Goal: Task Accomplishment & Management: Use online tool/utility

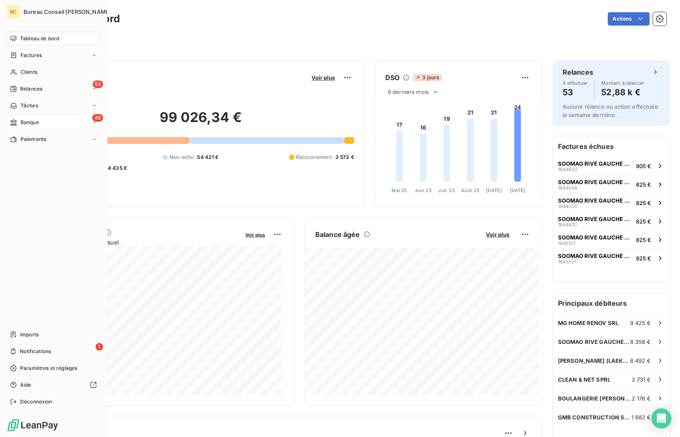
click at [29, 124] on span "Banque" at bounding box center [30, 123] width 18 height 8
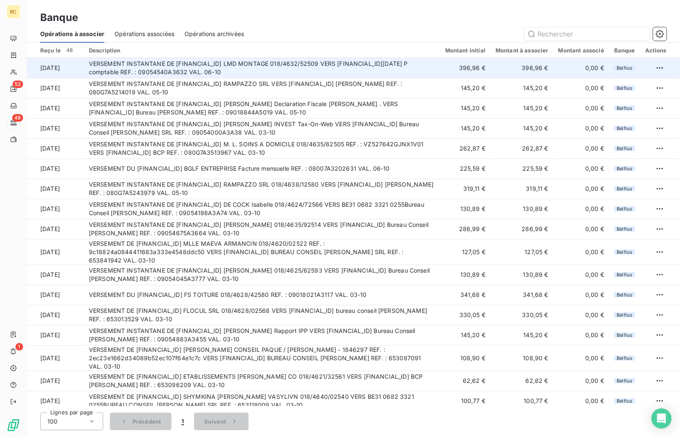
click at [268, 72] on td "VERSEMENT INSTANTANE DE [FINANCIAL_ID] LMD MONTAGE 018/4632/52509 VERS [FINANCI…" at bounding box center [262, 68] width 356 height 20
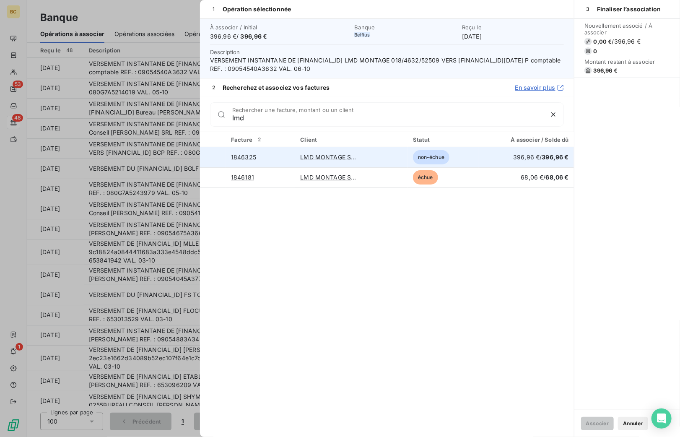
type input "lmd"
click at [213, 157] on div at bounding box center [213, 157] width 0 height 0
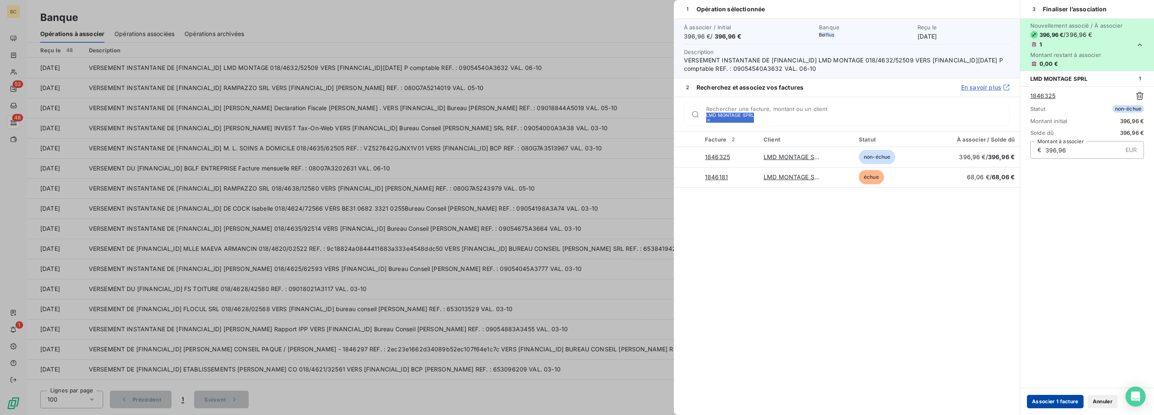
click at [679, 403] on button "Associer 1 facture" at bounding box center [1055, 401] width 57 height 13
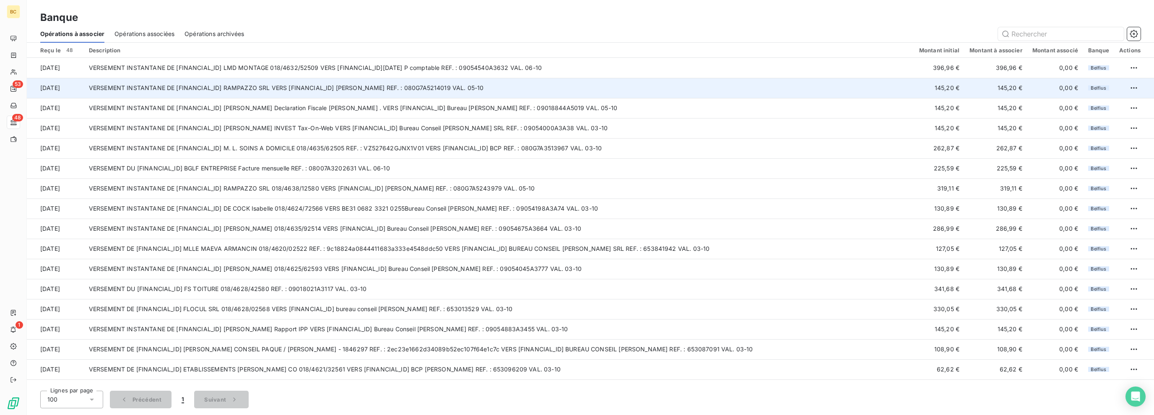
click at [316, 92] on td "VERSEMENT INSTANTANE DE [FINANCIAL_ID] RAMPAZZO SRL VERS [FINANCIAL_ID] [PERSON…" at bounding box center [499, 88] width 830 height 20
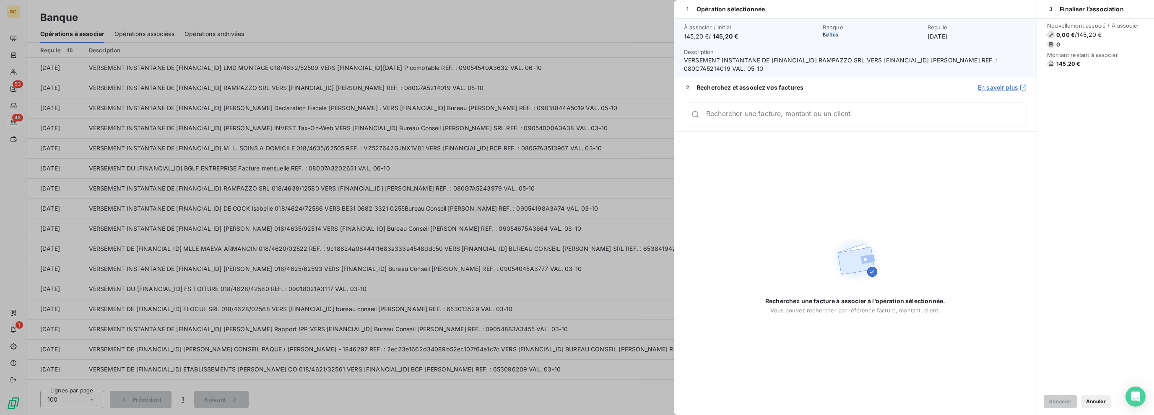
click at [325, 131] on div at bounding box center [577, 207] width 1154 height 415
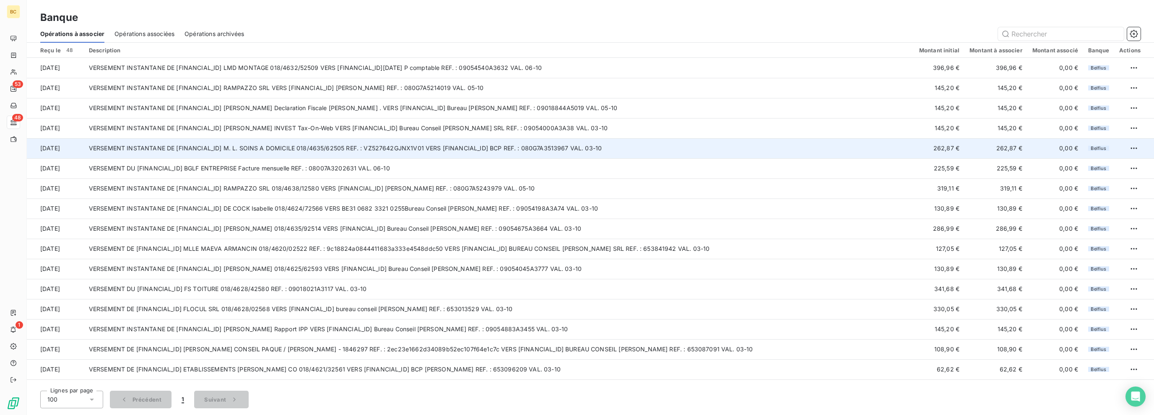
click at [566, 149] on td "VERSEMENT INSTANTANE DE [FINANCIAL_ID] M. L. SOINS A DOMICILE 018/4635/62505 RE…" at bounding box center [499, 148] width 830 height 20
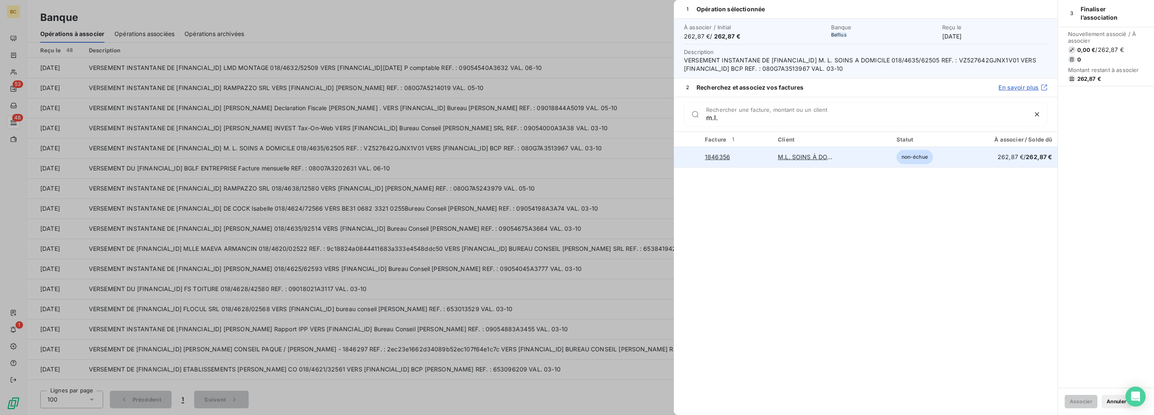
type input "m.l."
click at [679, 157] on div at bounding box center [687, 157] width 0 height 0
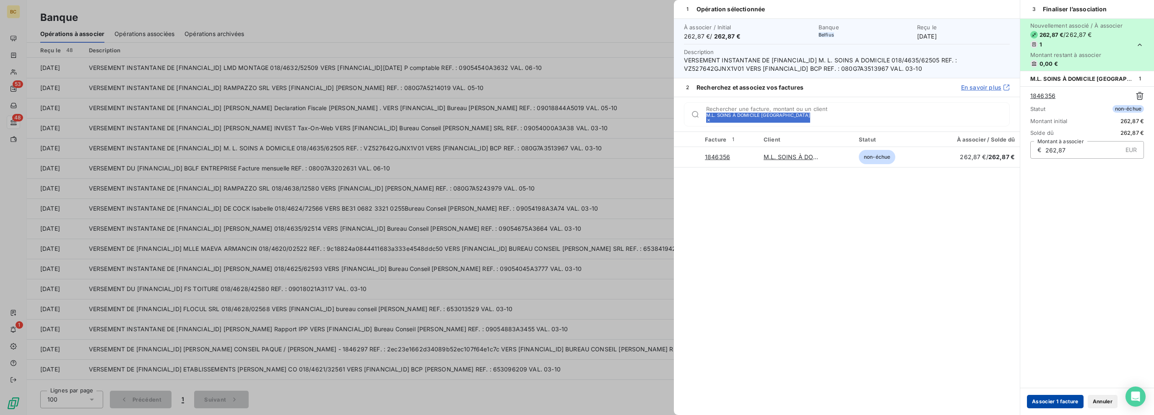
click at [679, 402] on button "Associer 1 facture" at bounding box center [1055, 401] width 57 height 13
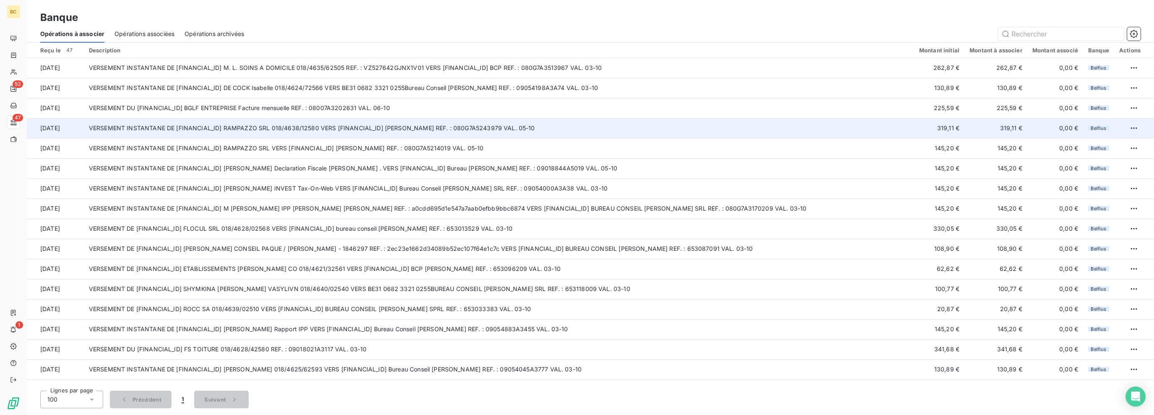
click at [319, 130] on td "VERSEMENT INSTANTANE DE [FINANCIAL_ID] RAMPAZZO SRL 018/4638/12580 VERS [FINANC…" at bounding box center [499, 128] width 830 height 20
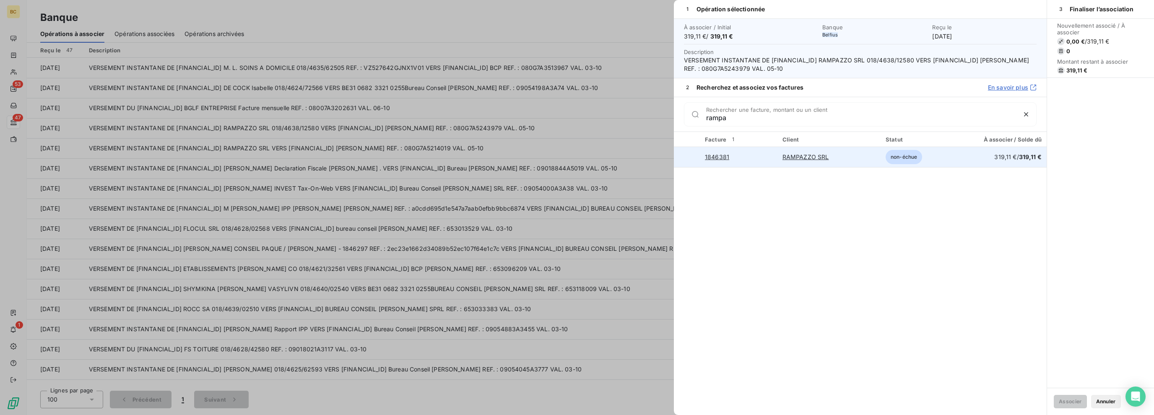
type input "rampa"
click at [679, 157] on div at bounding box center [687, 157] width 0 height 0
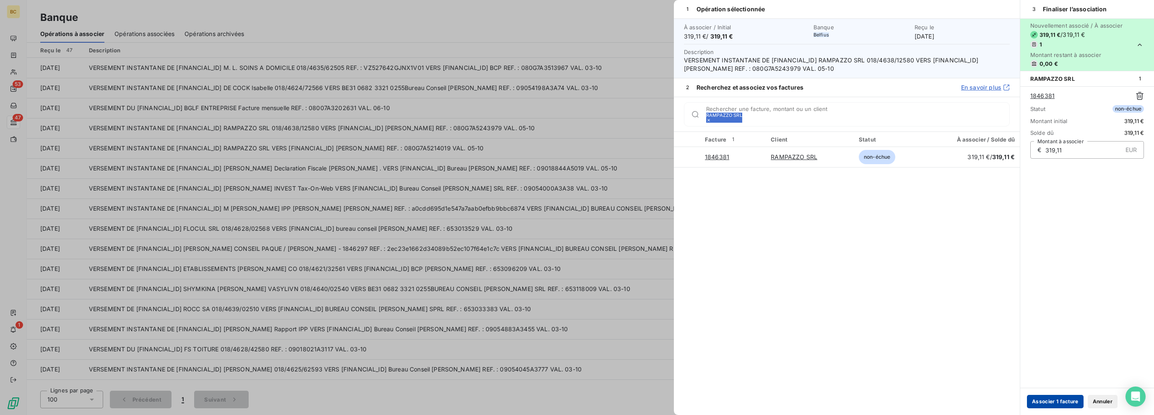
click at [679, 399] on button "Associer 1 facture" at bounding box center [1055, 401] width 57 height 13
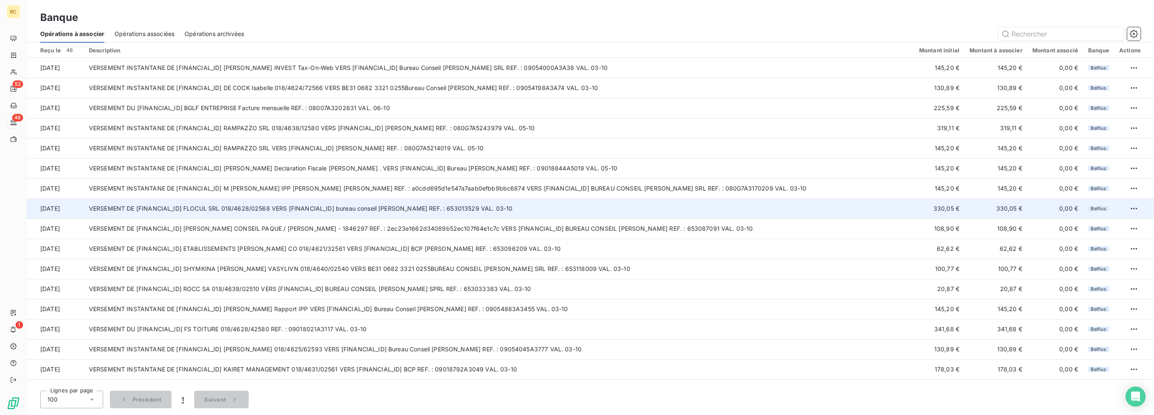
click at [345, 205] on td "VERSEMENT DE [FINANCIAL_ID] FLOCUL SRL 018/4628/02568 VERS [FINANCIAL_ID] burea…" at bounding box center [499, 209] width 830 height 20
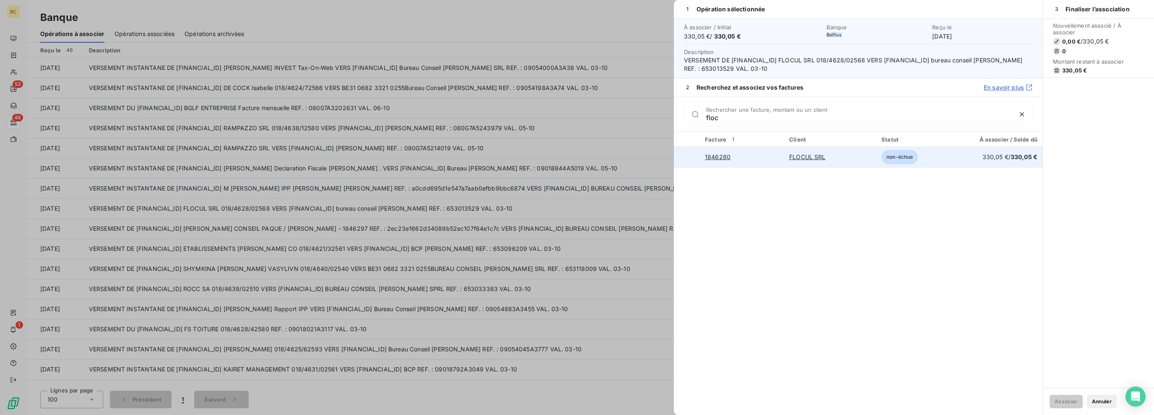
type input "floc"
click at [679, 157] on div at bounding box center [687, 157] width 0 height 0
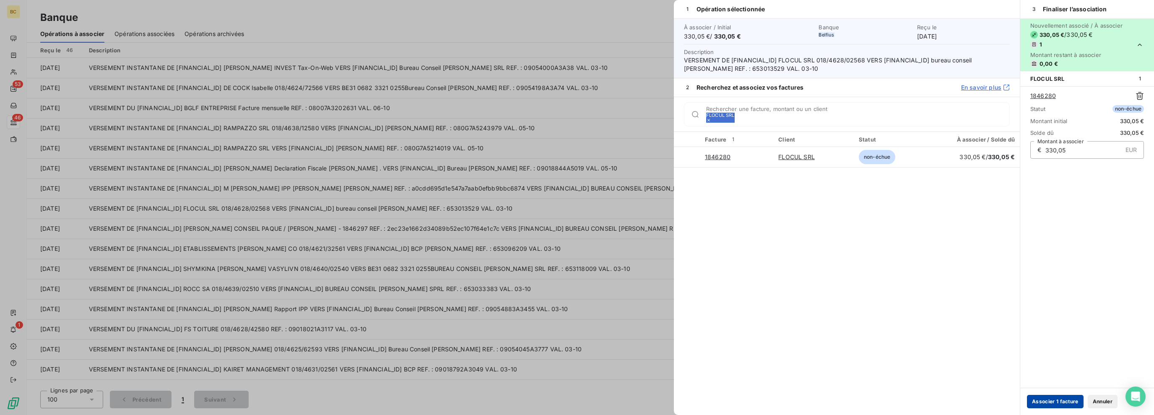
click at [679, 400] on button "Associer 1 facture" at bounding box center [1055, 401] width 57 height 13
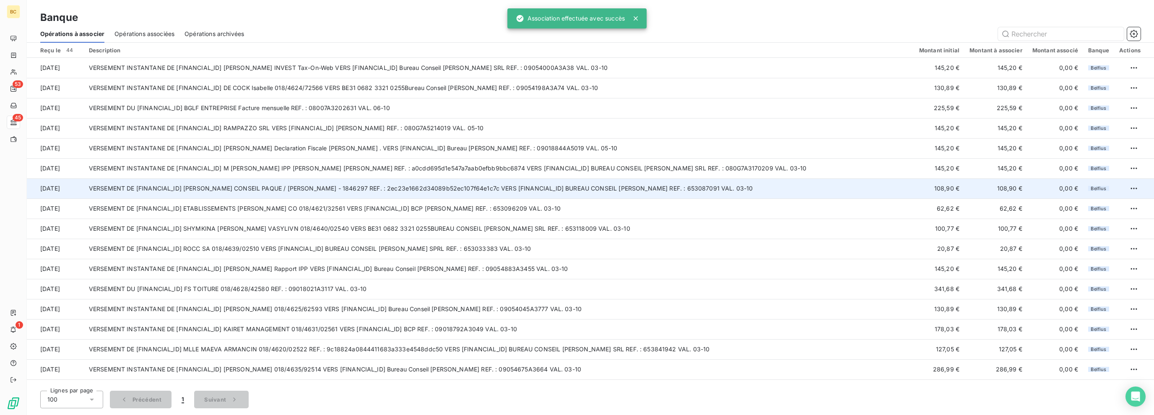
click at [293, 185] on td "VERSEMENT DE [FINANCIAL_ID] [PERSON_NAME] CONSEIL PAQUE / [PERSON_NAME] - 18462…" at bounding box center [499, 189] width 830 height 20
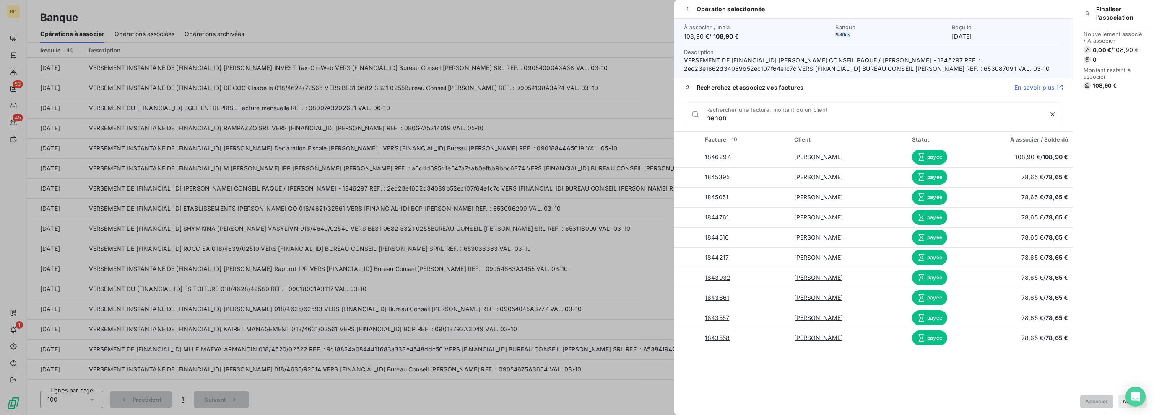
type input "henon"
click at [624, 144] on div at bounding box center [577, 207] width 1154 height 415
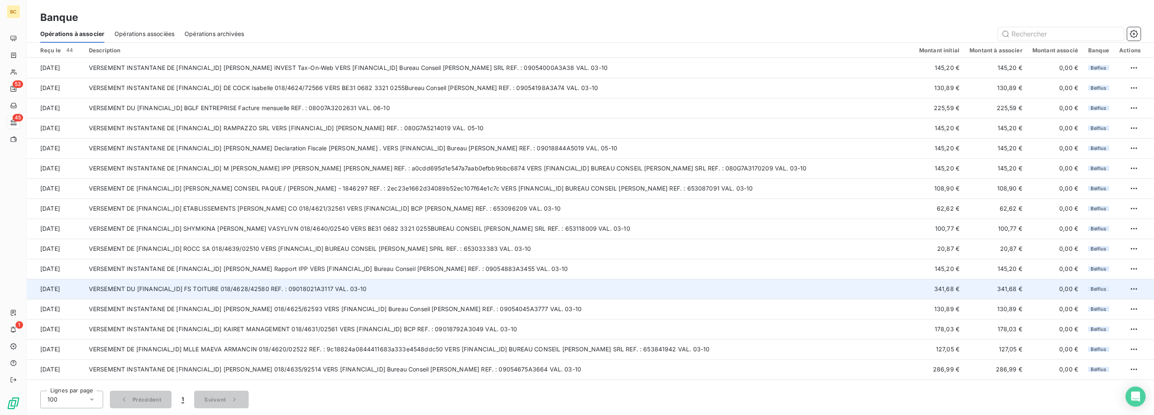
click at [325, 295] on td "VERSEMENT DU [FINANCIAL_ID] FS TOITURE 018/4628/42580 REF. : 09018021A3117 VAL.…" at bounding box center [499, 289] width 830 height 20
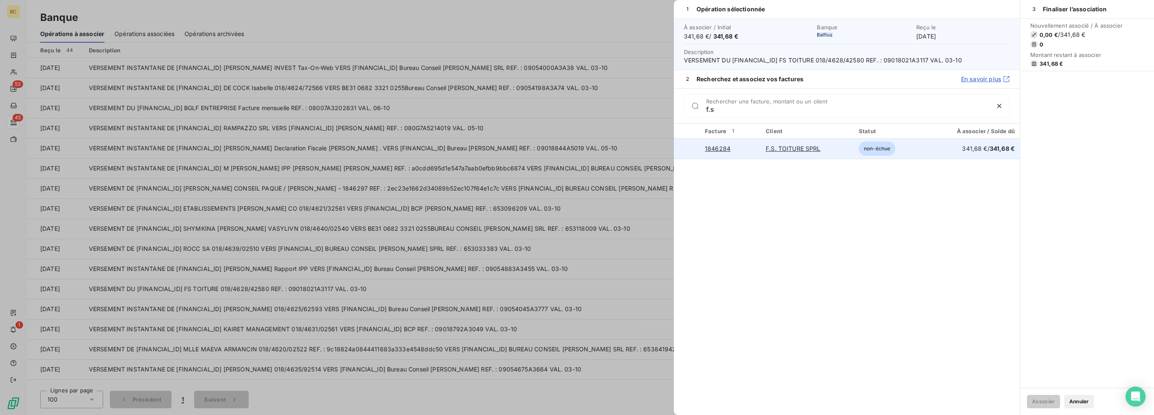
type input "f.s"
click at [679, 149] on div at bounding box center [687, 149] width 0 height 0
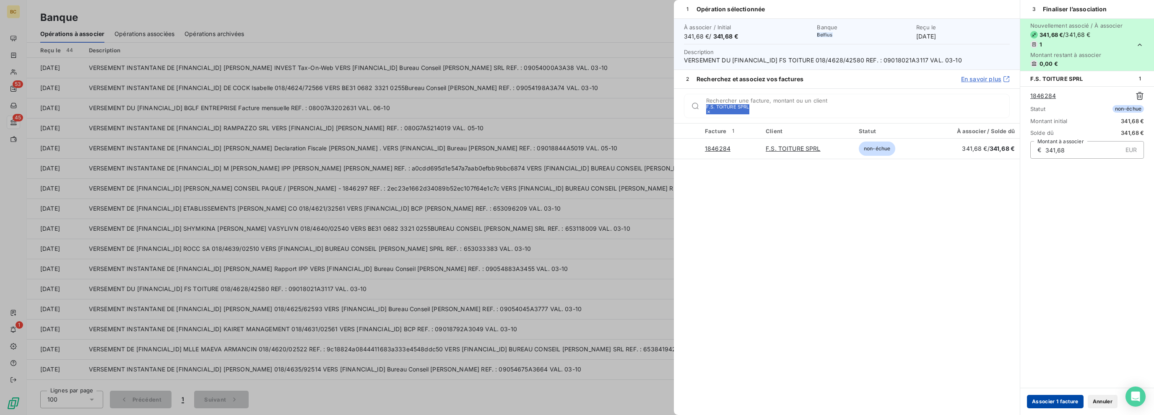
click at [679, 405] on button "Associer 1 facture" at bounding box center [1055, 401] width 57 height 13
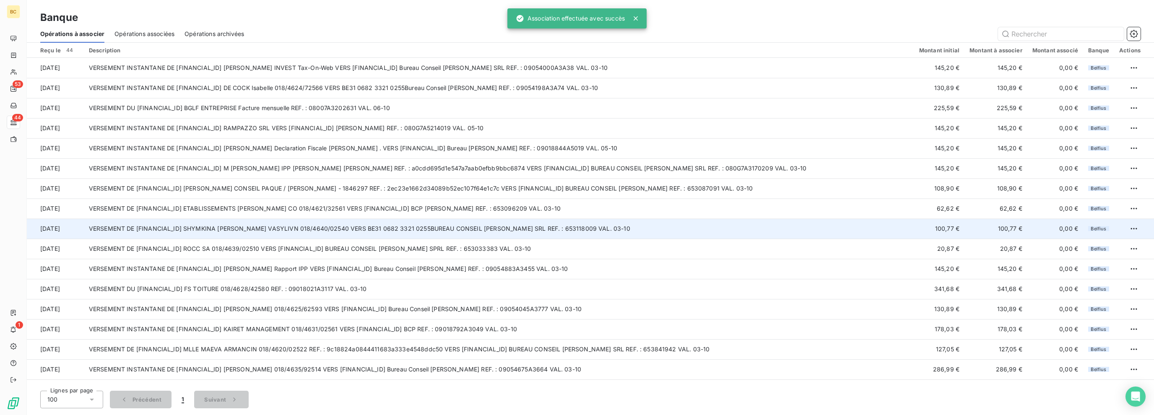
click at [314, 233] on td "VERSEMENT DE [FINANCIAL_ID] SHYMKINA [PERSON_NAME] VASYLIVN 018/4640/02540 VERS…" at bounding box center [499, 229] width 830 height 20
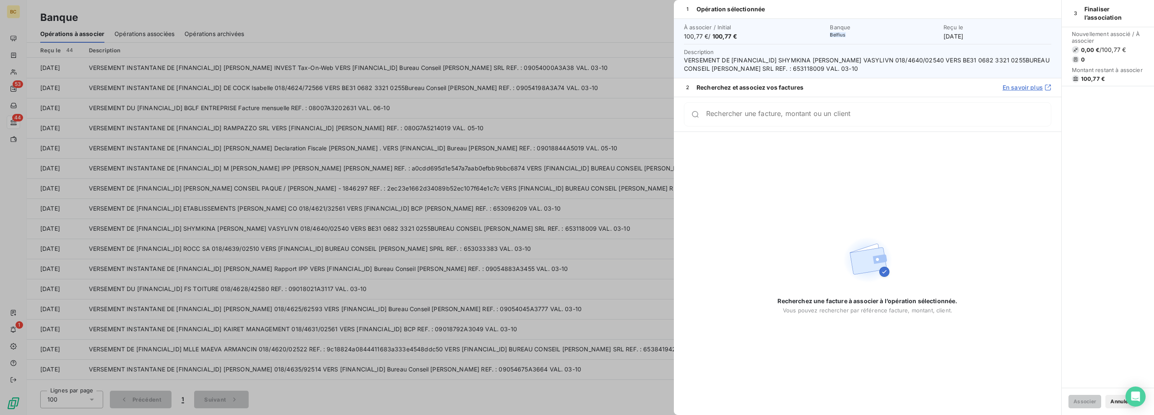
click at [13, 33] on div at bounding box center [577, 207] width 1154 height 415
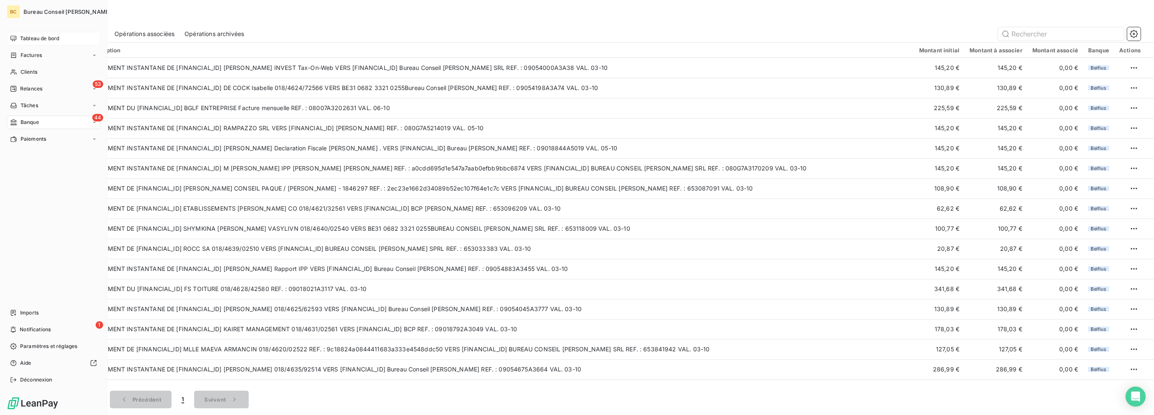
click at [22, 38] on span "Tableau de bord" at bounding box center [39, 39] width 39 height 8
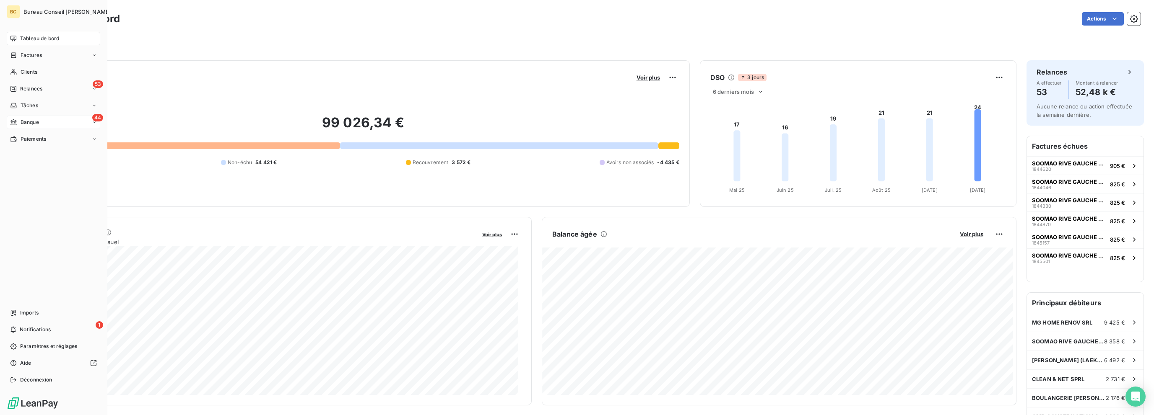
click at [23, 121] on span "Banque" at bounding box center [30, 123] width 18 height 8
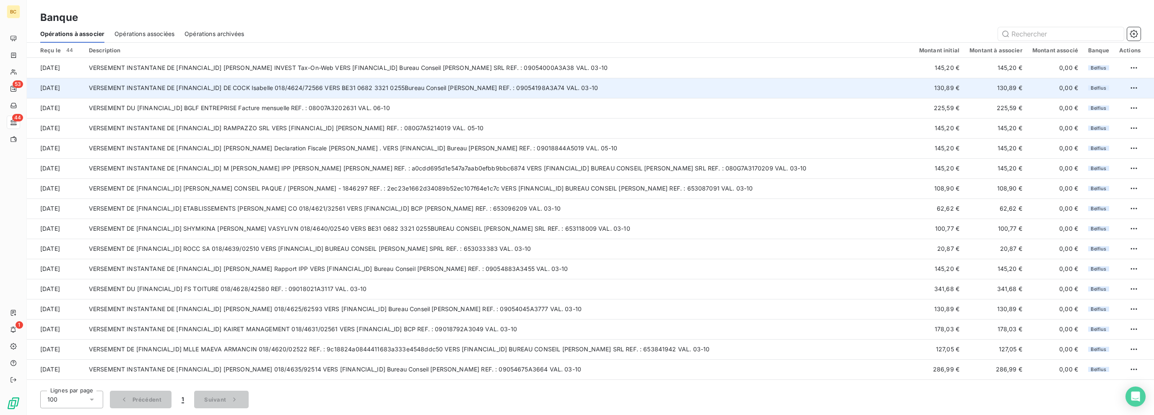
click at [283, 93] on td "VERSEMENT INSTANTANE DE [FINANCIAL_ID] DE COCK Isabelle 018/4624/72566 VERS BE3…" at bounding box center [499, 88] width 830 height 20
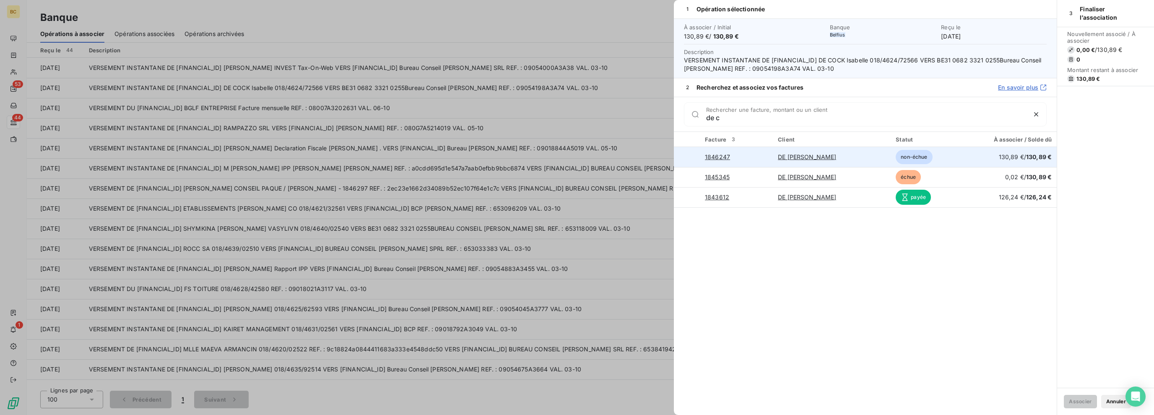
type input "de c"
click at [679, 157] on div at bounding box center [687, 157] width 0 height 0
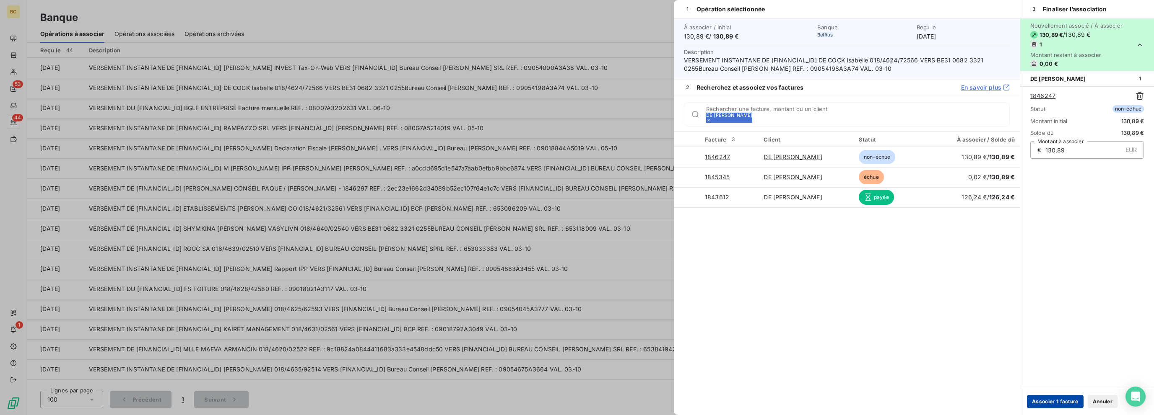
click at [679, 397] on button "Associer 1 facture" at bounding box center [1055, 401] width 57 height 13
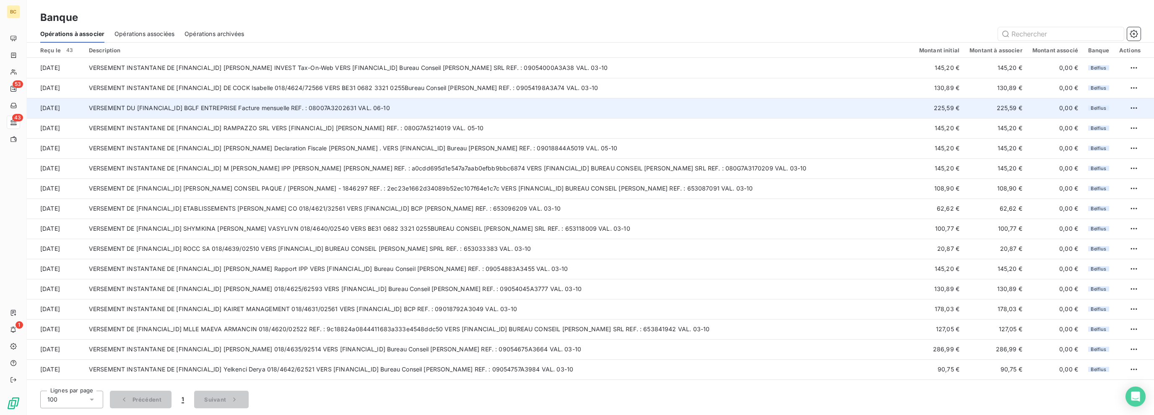
click at [313, 107] on td "VERSEMENT DU [FINANCIAL_ID] BGLF ENTREPRISE Facture mensuelle REF. : 08007A3202…" at bounding box center [499, 108] width 830 height 20
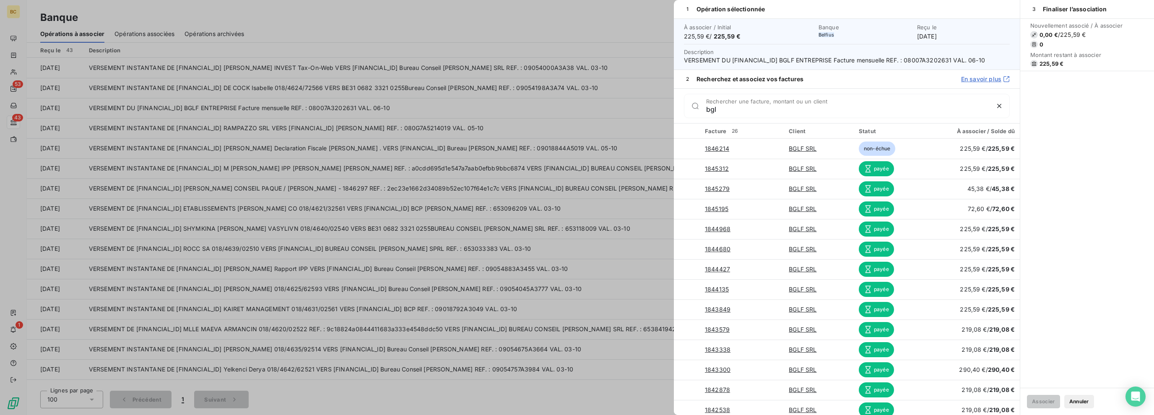
type input "bgl"
click at [369, 176] on div at bounding box center [577, 207] width 1154 height 415
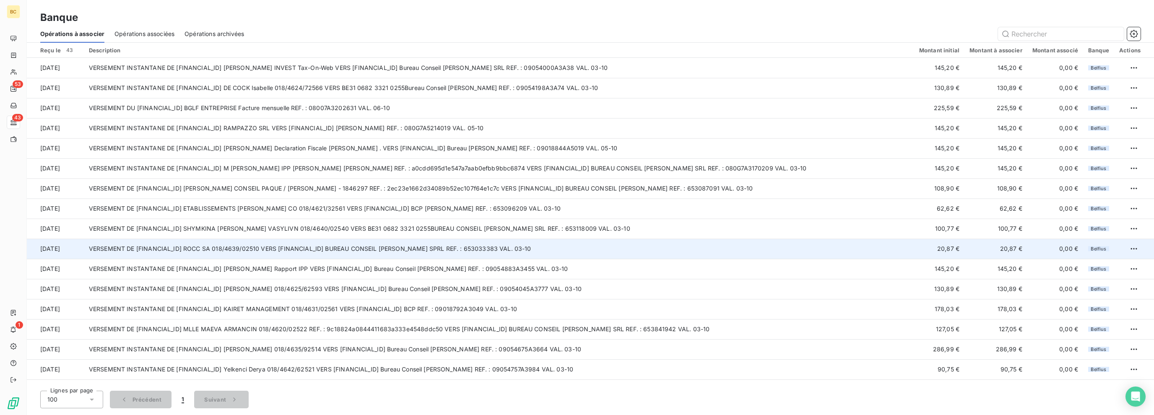
click at [381, 245] on td "VERSEMENT DE [FINANCIAL_ID] ROCC SA 018/4639/02510 VERS [FINANCIAL_ID] BUREAU C…" at bounding box center [499, 249] width 830 height 20
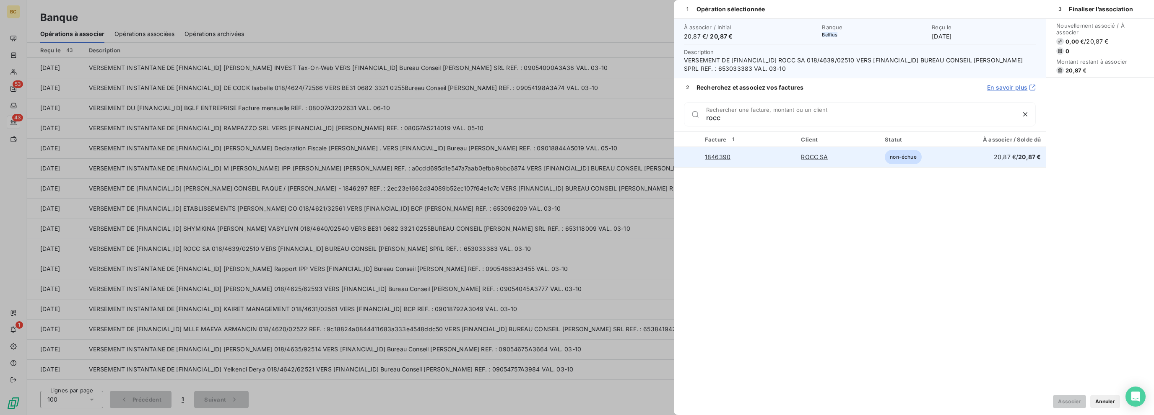
type input "rocc"
click at [679, 157] on div at bounding box center [687, 157] width 0 height 0
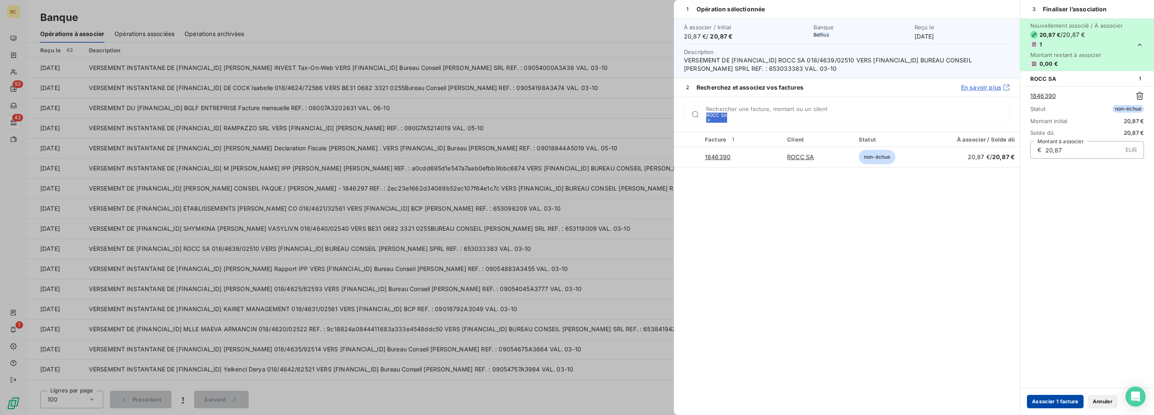
click at [679, 400] on button "Associer 1 facture" at bounding box center [1055, 401] width 57 height 13
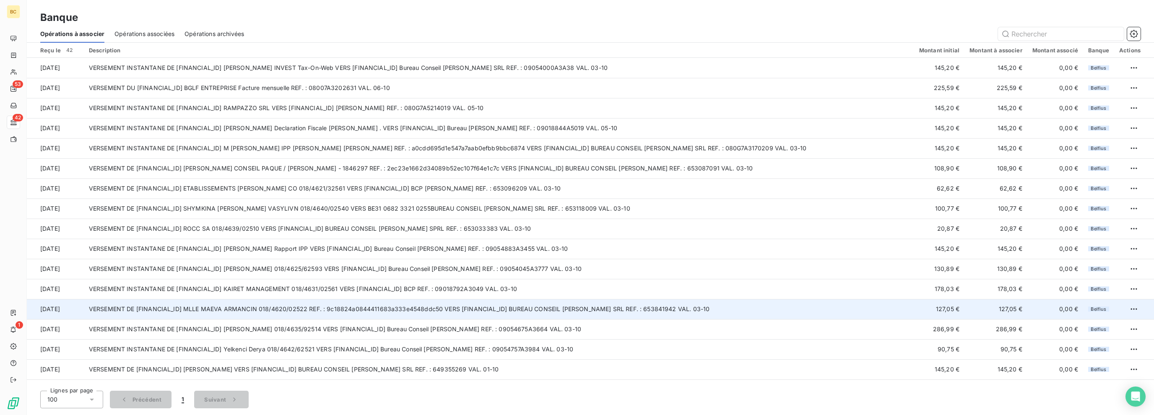
click at [367, 311] on td "VERSEMENT DE [FINANCIAL_ID] MLLE MAEVA ARMANCIN 018/4620/02522 REF. : 9c18824a0…" at bounding box center [499, 309] width 830 height 20
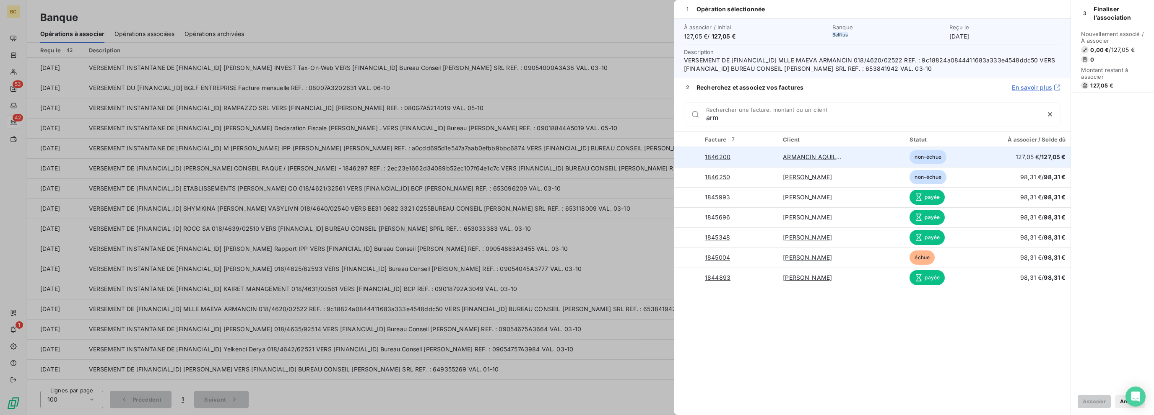
type input "arm"
click at [679, 157] on div at bounding box center [687, 157] width 0 height 0
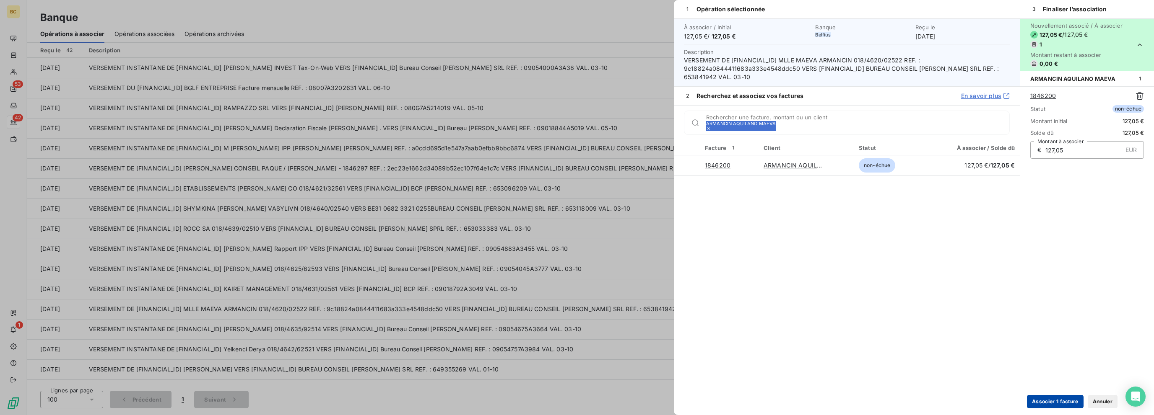
click at [679, 397] on button "Associer 1 facture" at bounding box center [1055, 401] width 57 height 13
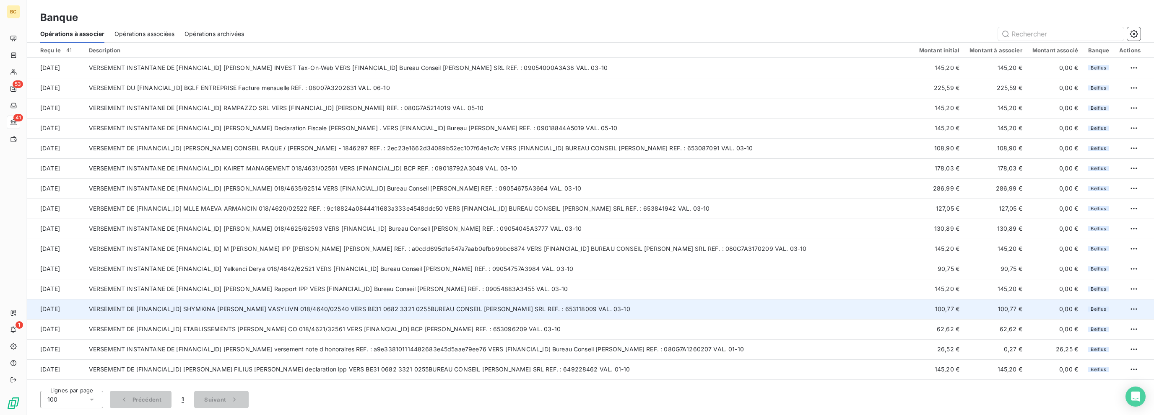
click at [376, 311] on td "VERSEMENT DE [FINANCIAL_ID] SHYMKINA [PERSON_NAME] VASYLIVN 018/4640/02540 VERS…" at bounding box center [499, 309] width 830 height 20
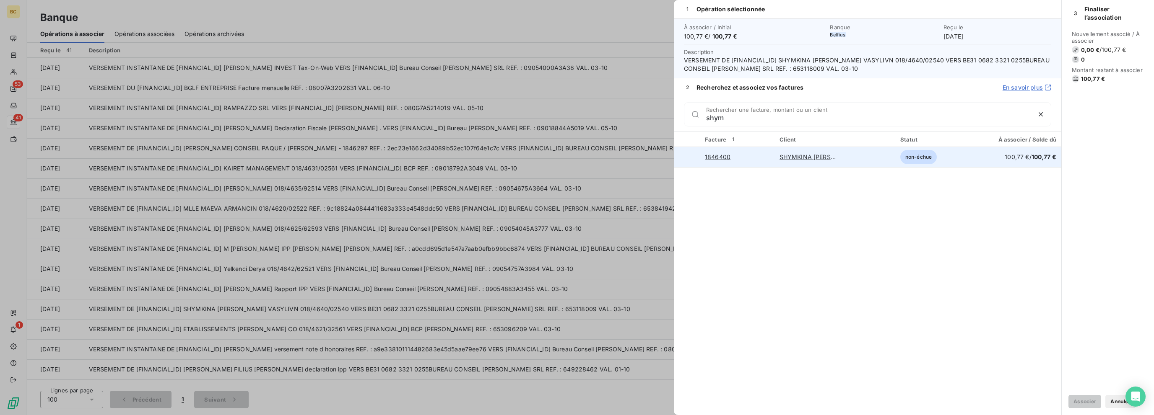
type input "shym"
click at [679, 157] on div at bounding box center [687, 157] width 0 height 0
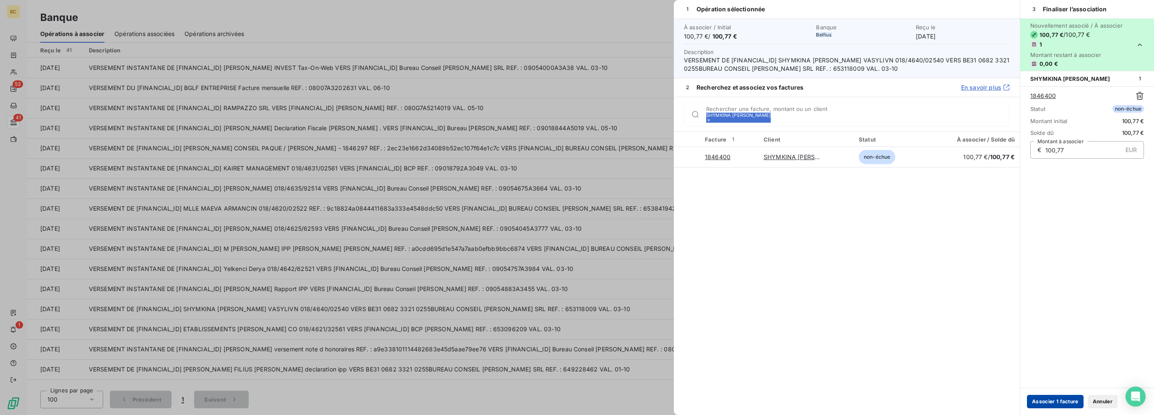
click at [679, 399] on button "Associer 1 facture" at bounding box center [1055, 401] width 57 height 13
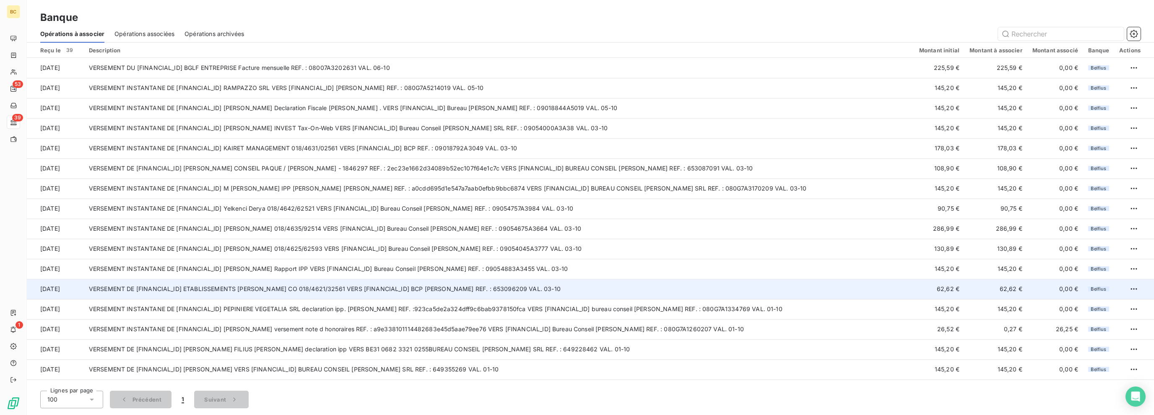
click at [402, 291] on td "VERSEMENT DE [FINANCIAL_ID] ETABLISSEMENTS [PERSON_NAME] CO 018/4621/32561 VERS…" at bounding box center [499, 289] width 830 height 20
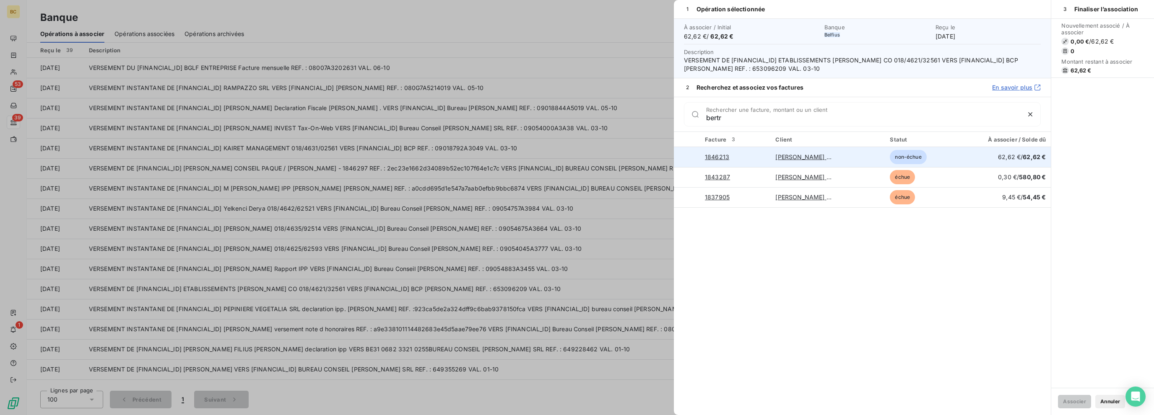
type input "bertr"
click at [679, 157] on div at bounding box center [687, 157] width 0 height 0
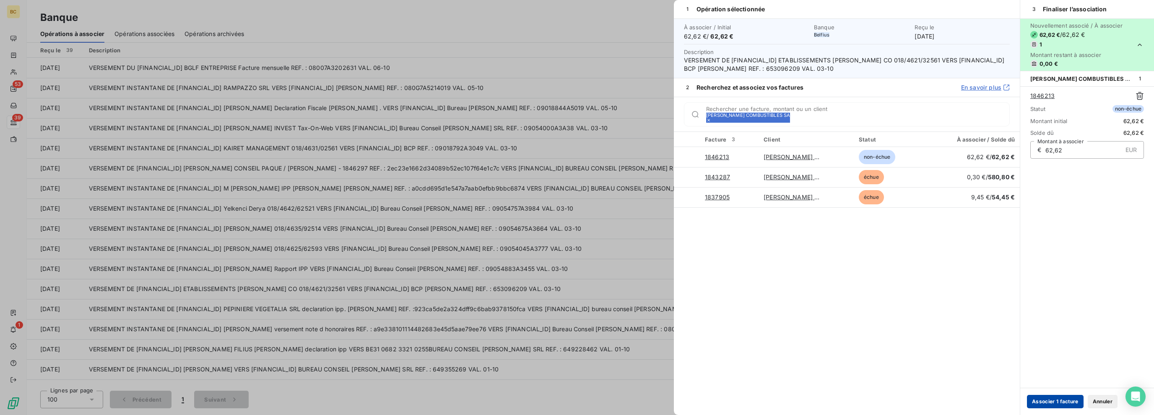
click at [679, 402] on button "Associer 1 facture" at bounding box center [1055, 401] width 57 height 13
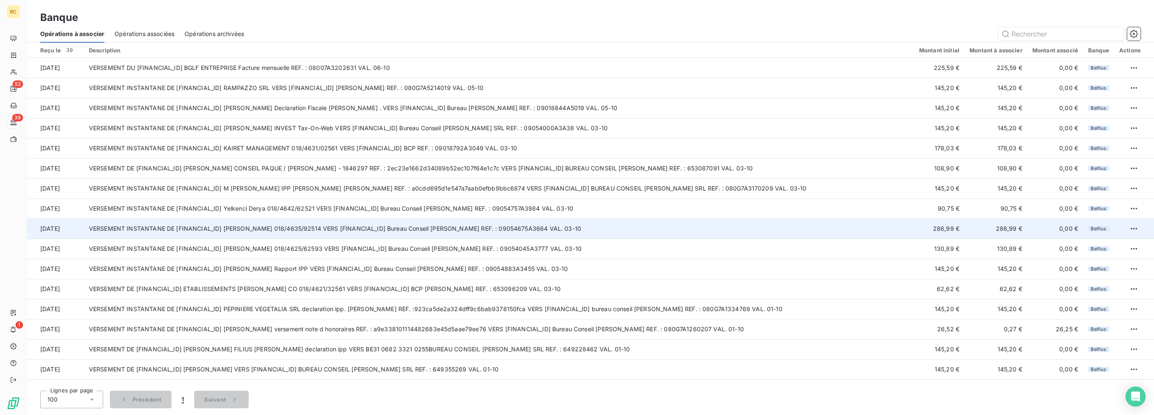
click at [519, 226] on td "VERSEMENT INSTANTANE DE [FINANCIAL_ID] [PERSON_NAME] 018/4635/92514 VERS [FINAN…" at bounding box center [499, 229] width 830 height 20
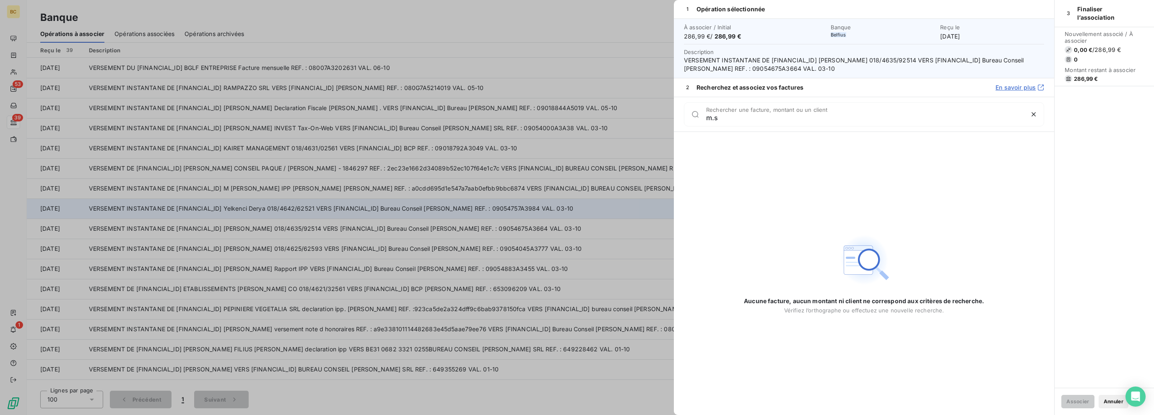
type input "m.s"
click at [346, 210] on div at bounding box center [577, 207] width 1154 height 415
